Goal: Transaction & Acquisition: Purchase product/service

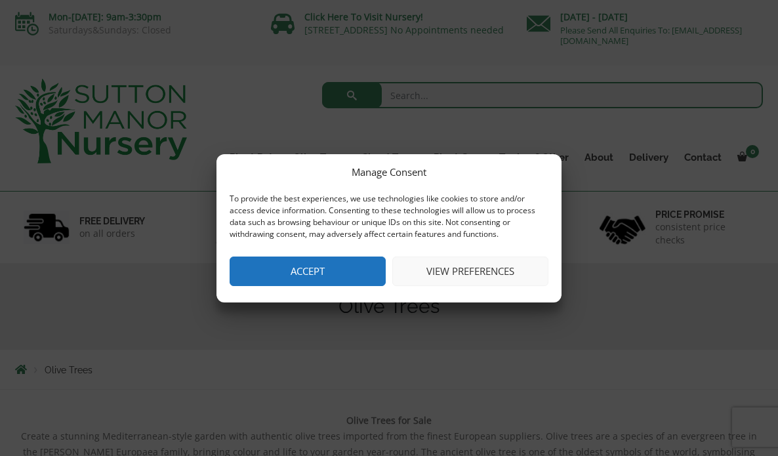
click at [247, 267] on button "Accept" at bounding box center [308, 272] width 156 height 30
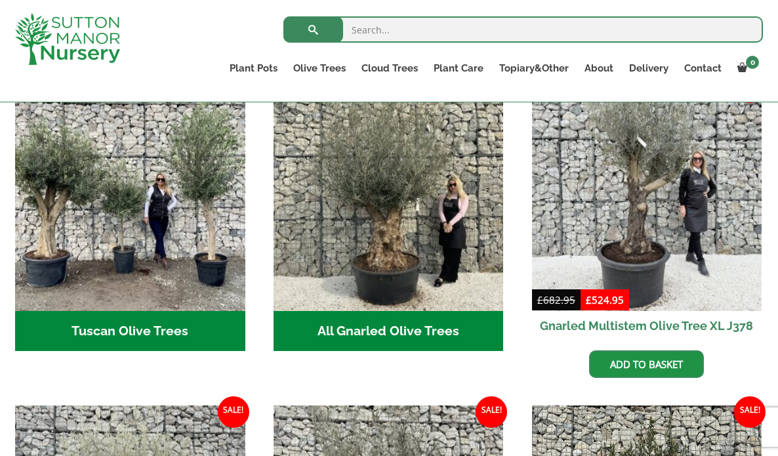
scroll to position [505, 0]
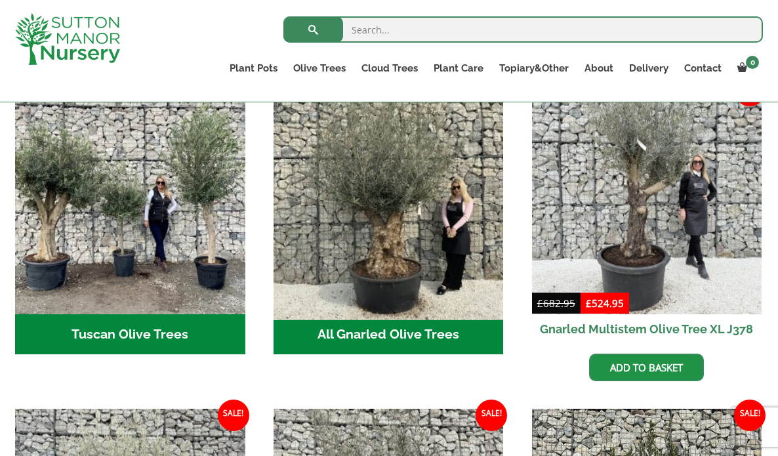
click at [373, 266] on img "Visit product category All Gnarled Olive Trees" at bounding box center [388, 198] width 241 height 241
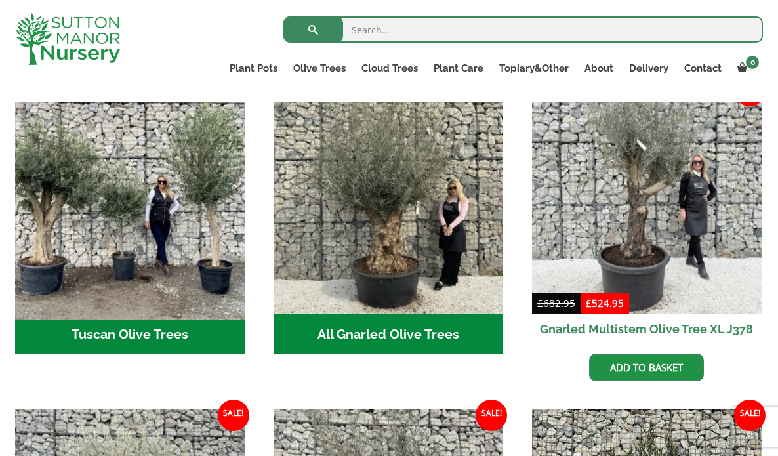
click at [181, 207] on img "Visit product category Tuscan Olive Trees" at bounding box center [129, 198] width 241 height 241
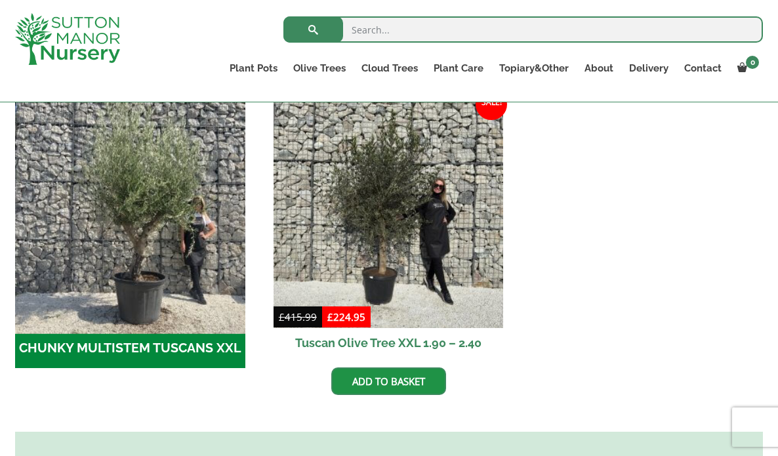
scroll to position [408, 0]
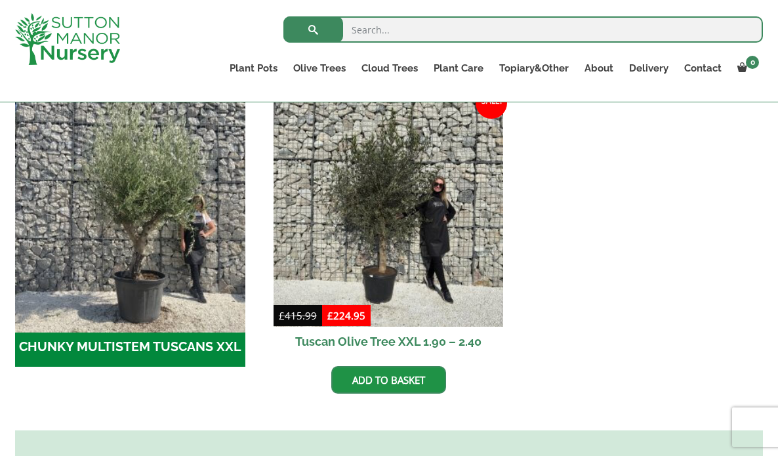
click at [119, 323] on img "Visit product category CHUNKY MULTISTEM TUSCANS XXL" at bounding box center [129, 211] width 241 height 241
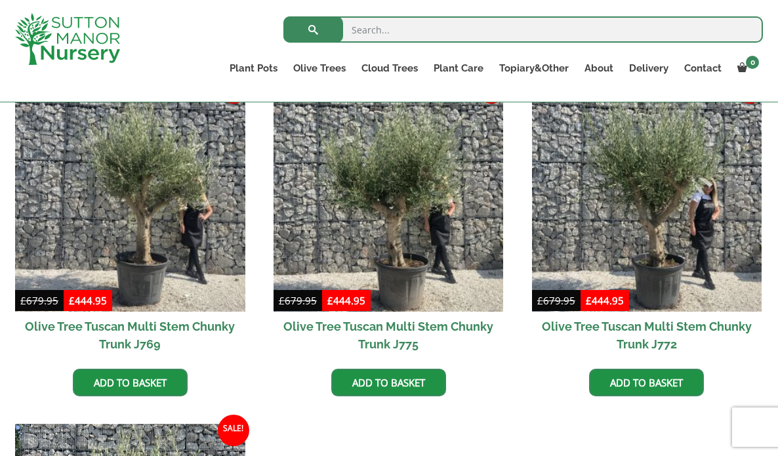
scroll to position [352, 0]
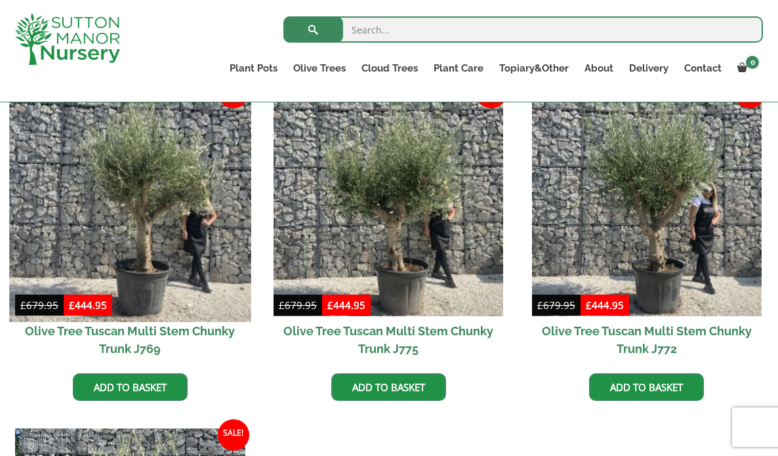
click at [171, 273] on img at bounding box center [129, 200] width 241 height 241
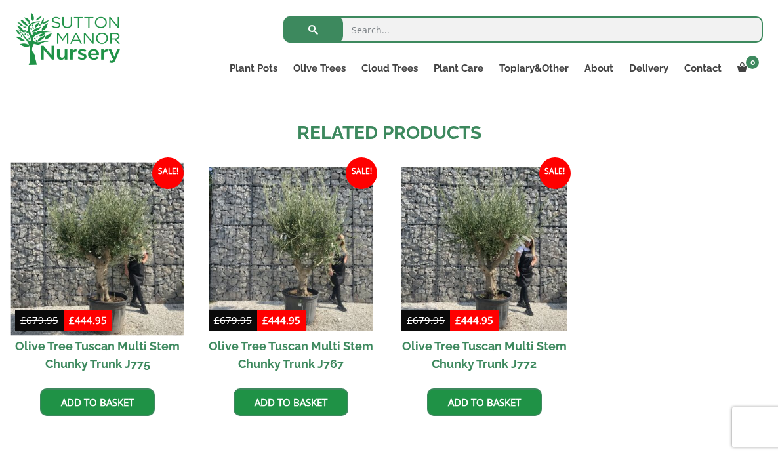
scroll to position [1241, 0]
